Goal: Information Seeking & Learning: Learn about a topic

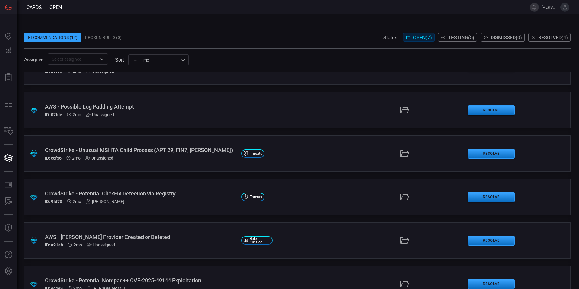
scroll to position [74, 0]
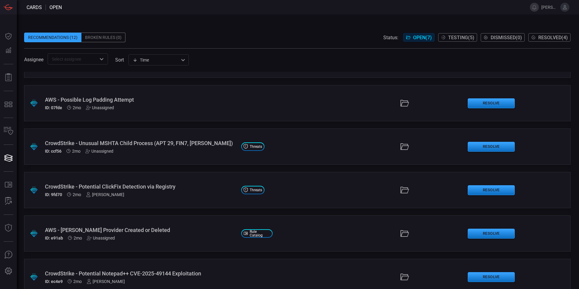
click at [185, 188] on div "CrowdStrike - Potential ClickFix Detection via Registry" at bounding box center [140, 186] width 191 height 6
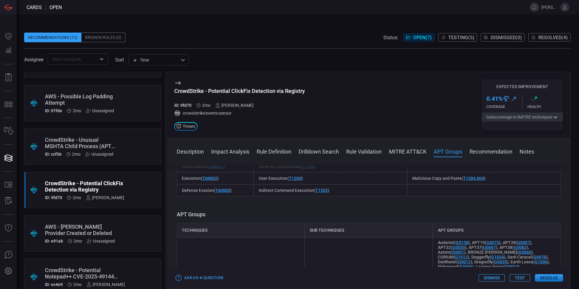
scroll to position [455, 0]
click at [356, 150] on button "Rule Validation" at bounding box center [364, 150] width 36 height 7
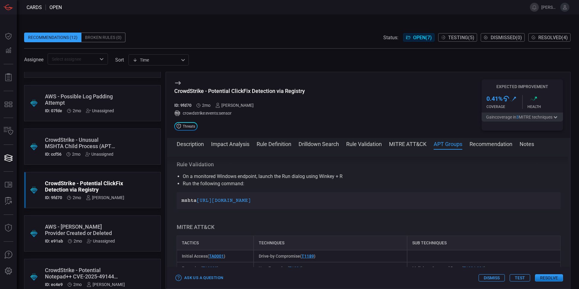
scroll to position [355, 0]
click at [195, 142] on button "Description" at bounding box center [190, 143] width 27 height 7
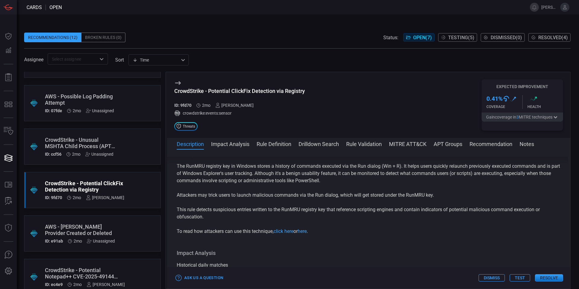
scroll to position [0, 0]
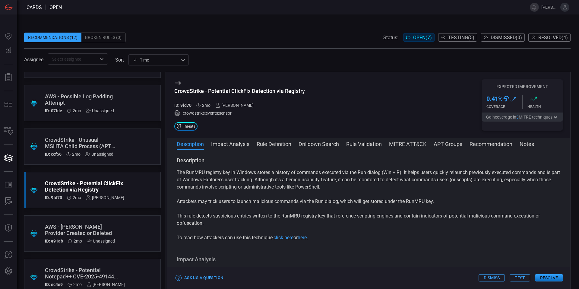
click at [262, 144] on button "Rule Definition" at bounding box center [273, 143] width 35 height 7
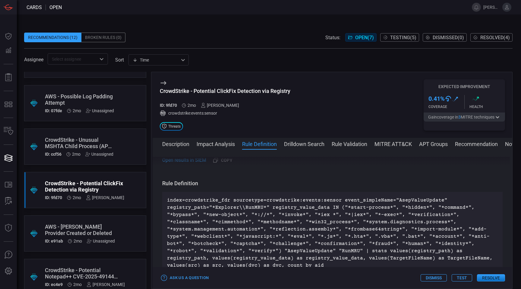
scroll to position [205, 0]
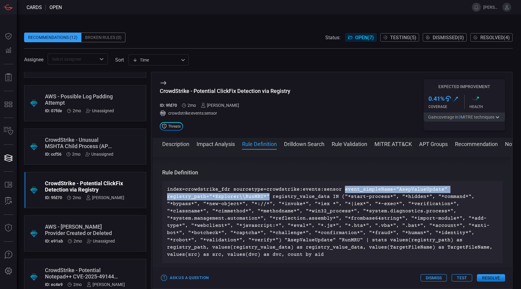
drag, startPoint x: 337, startPoint y: 190, endPoint x: 266, endPoint y: 194, distance: 70.7
click at [266, 194] on p "index=crowdstrike_fdr sourcetype=crowdstrike:events:sensor event_simpleName="As…" at bounding box center [332, 222] width 331 height 72
copy p "event_simpleName="AsepValueUpdate" registry_path="*Explorer\\RunMRU*""
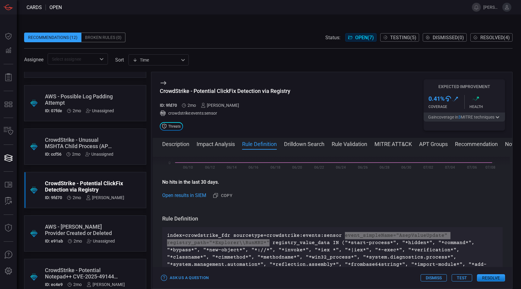
scroll to position [218, 0]
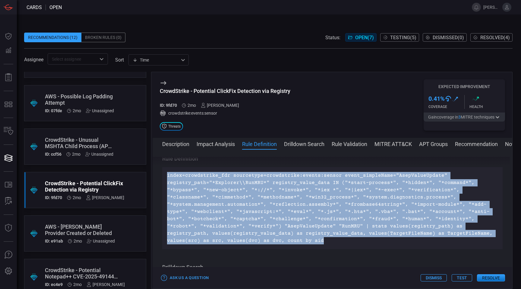
drag, startPoint x: 330, startPoint y: 245, endPoint x: 161, endPoint y: 174, distance: 182.8
click at [161, 174] on div "Description The RunMRU registry key in Windows stores a history of commands exe…" at bounding box center [331, 218] width 359 height 122
copy p "index=crowdstrike_fdr sourcetype=crowdstrike:events:sensor event_simpleName="As…"
click at [215, 144] on button "Impact Analysis" at bounding box center [215, 143] width 38 height 7
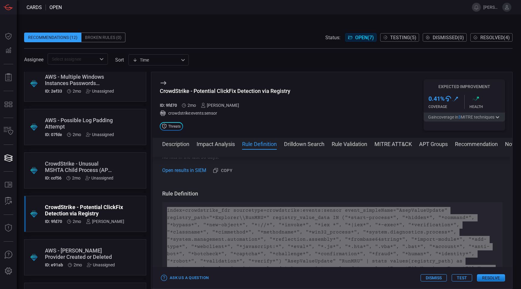
scroll to position [48, 0]
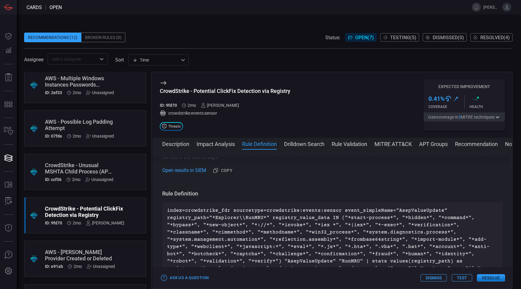
click at [113, 173] on div "CrowdStrike - Unusual MSHTA Child Process (APT 29, FIN7, [PERSON_NAME])" at bounding box center [79, 168] width 68 height 13
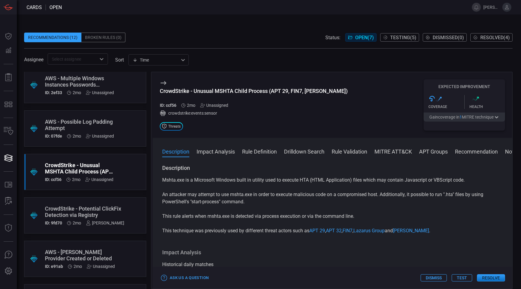
click at [248, 150] on button "Rule Definition" at bounding box center [259, 150] width 35 height 7
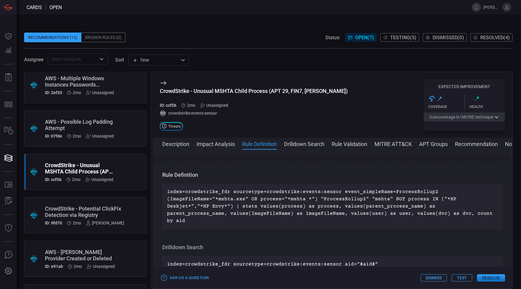
scroll to position [130, 0]
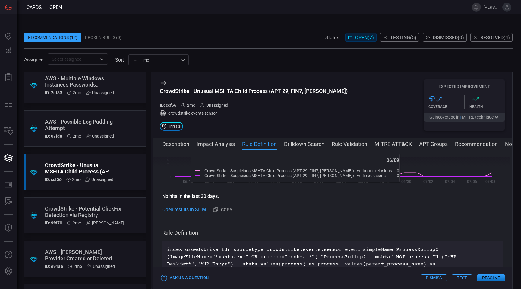
click at [168, 143] on button "Description" at bounding box center [175, 143] width 27 height 7
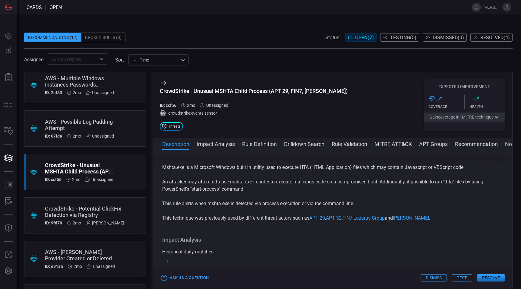
scroll to position [0, 0]
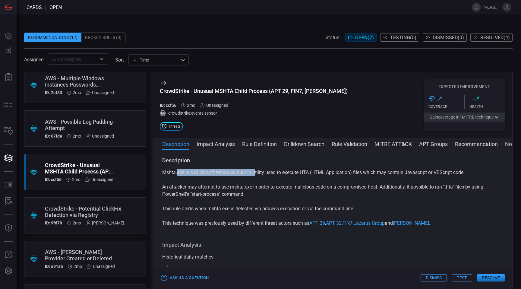
drag, startPoint x: 176, startPoint y: 171, endPoint x: 255, endPoint y: 176, distance: 78.8
click at [255, 176] on div "Mshta.exe is a Microsoft Windows built in utility used to execute HTA (HTML App…" at bounding box center [332, 198] width 340 height 58
click at [253, 189] on p "An attacker may attempt to use mshta.exe in order to execute malicious code on …" at bounding box center [332, 190] width 340 height 14
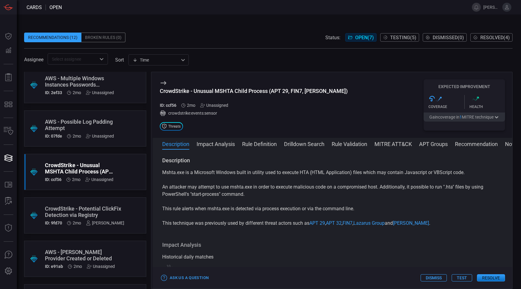
click at [253, 189] on p "An attacker may attempt to use mshta.exe in order to execute malicious code on …" at bounding box center [332, 190] width 340 height 14
click at [251, 199] on div "Mshta.exe is a Microsoft Windows built in utility used to execute HTA (HTML App…" at bounding box center [332, 198] width 340 height 58
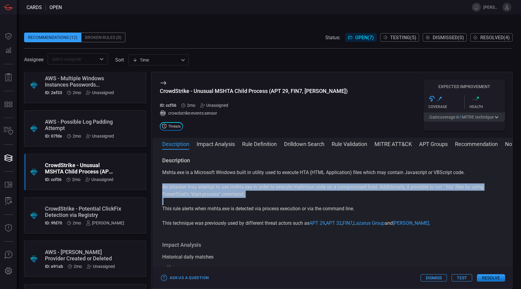
click at [250, 203] on div "Mshta.exe is a Microsoft Windows built in utility used to execute HTA (HTML App…" at bounding box center [332, 198] width 340 height 58
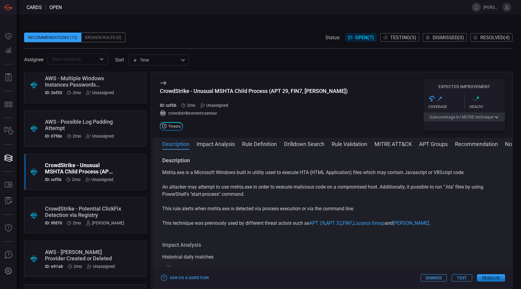
click at [243, 199] on div "Mshta.exe is a Microsoft Windows built in utility used to execute HTA (HTML App…" at bounding box center [332, 198] width 340 height 58
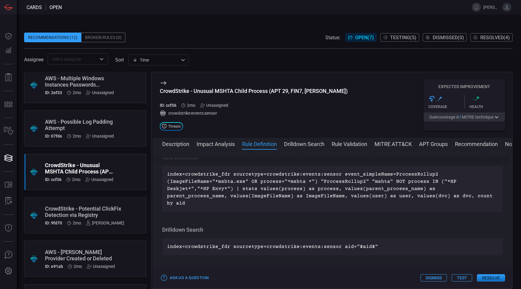
scroll to position [147, 0]
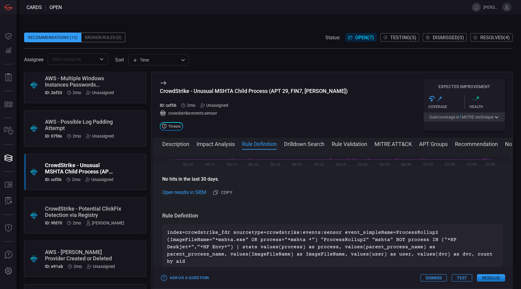
click at [73, 215] on div "CrowdStrike - Potential ClickFix Detection via Registry" at bounding box center [84, 211] width 79 height 13
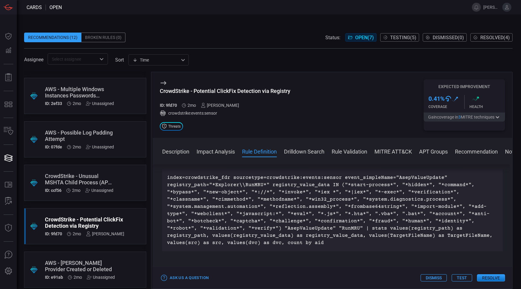
scroll to position [37, 0]
